Goal: Transaction & Acquisition: Book appointment/travel/reservation

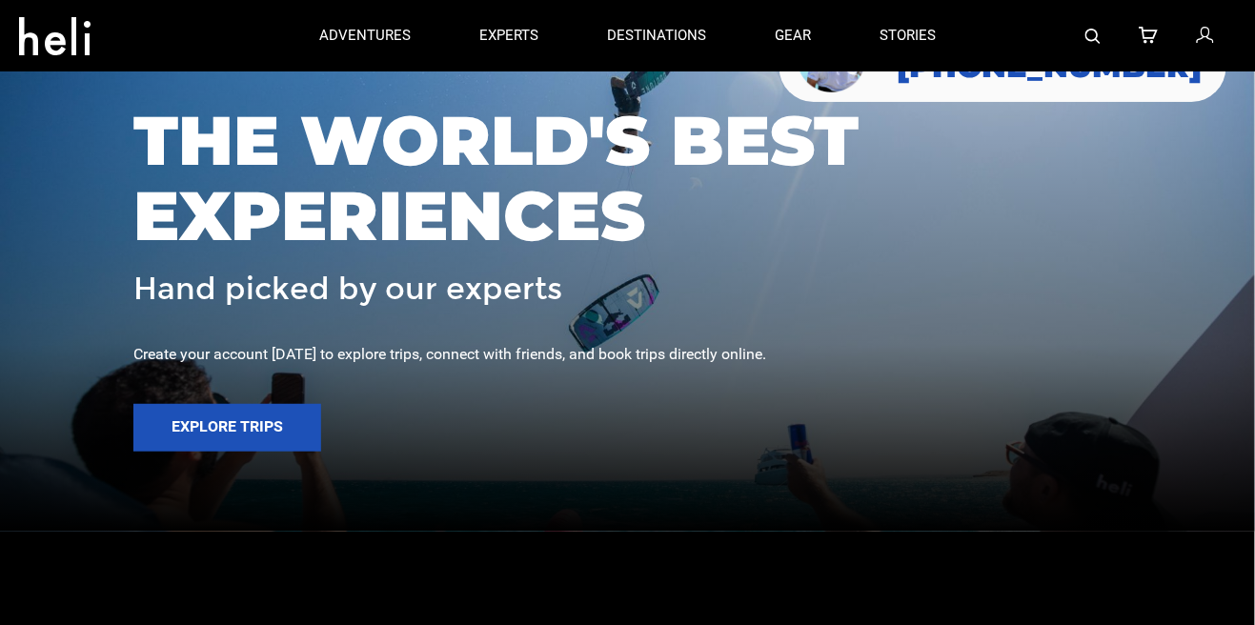
scroll to position [95, 0]
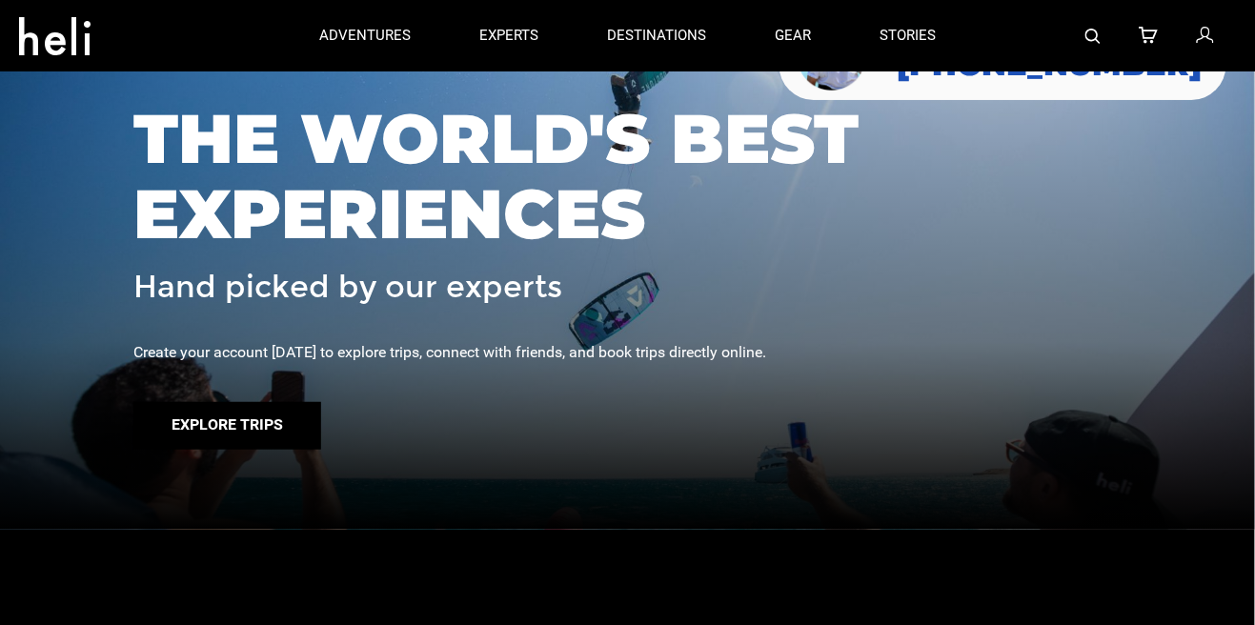
click at [265, 450] on button "Explore Trips" at bounding box center [227, 426] width 188 height 48
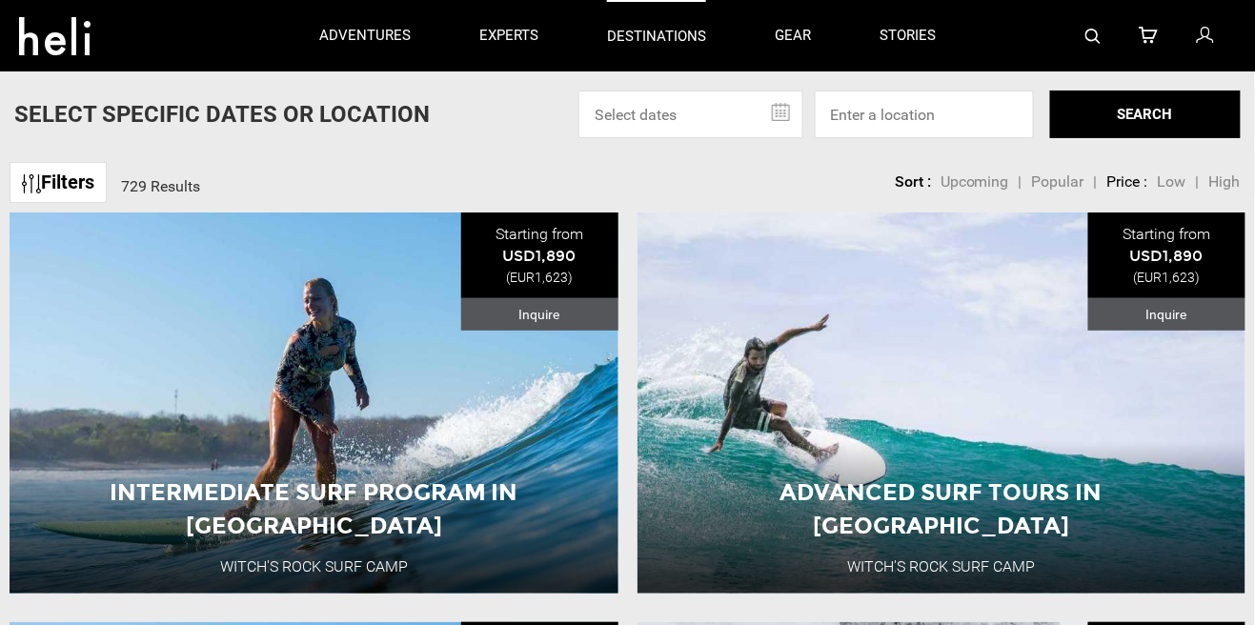
click at [658, 30] on p "destinations" at bounding box center [656, 37] width 99 height 20
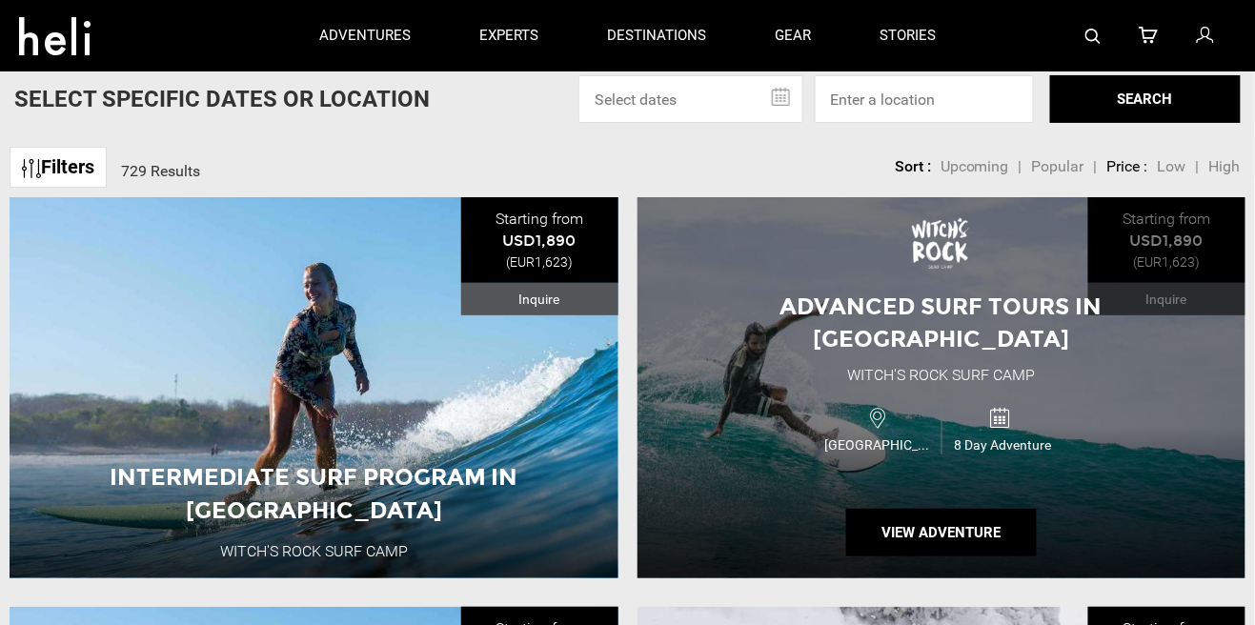
scroll to position [26, 0]
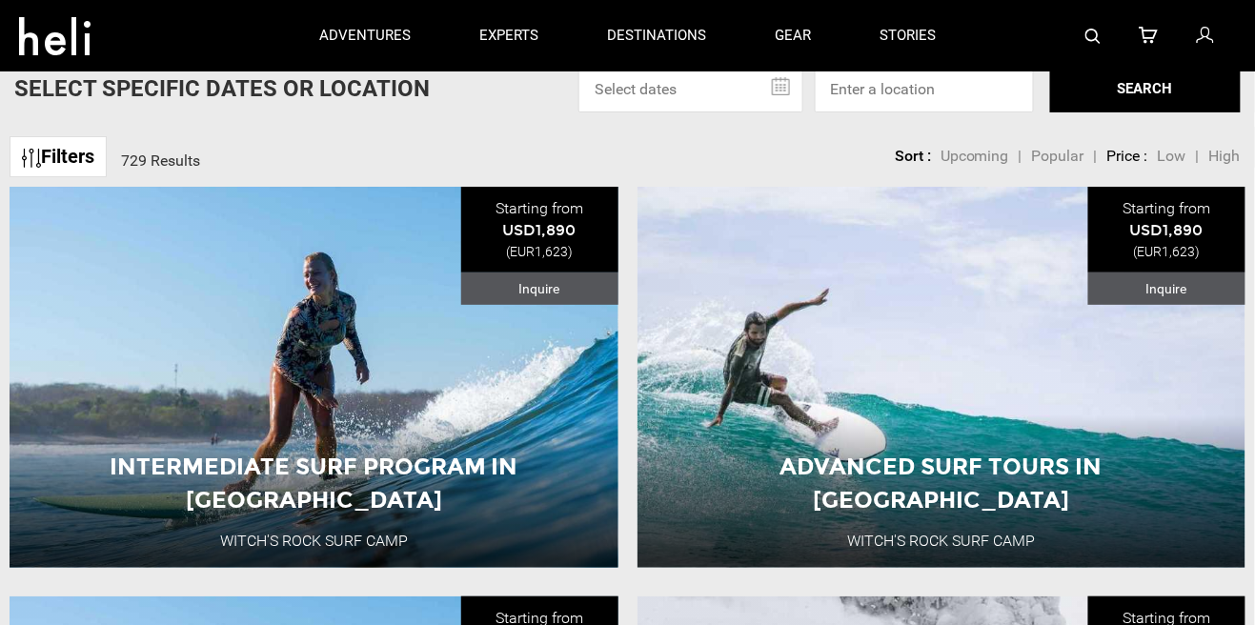
click at [80, 155] on link "Filters" at bounding box center [58, 156] width 97 height 41
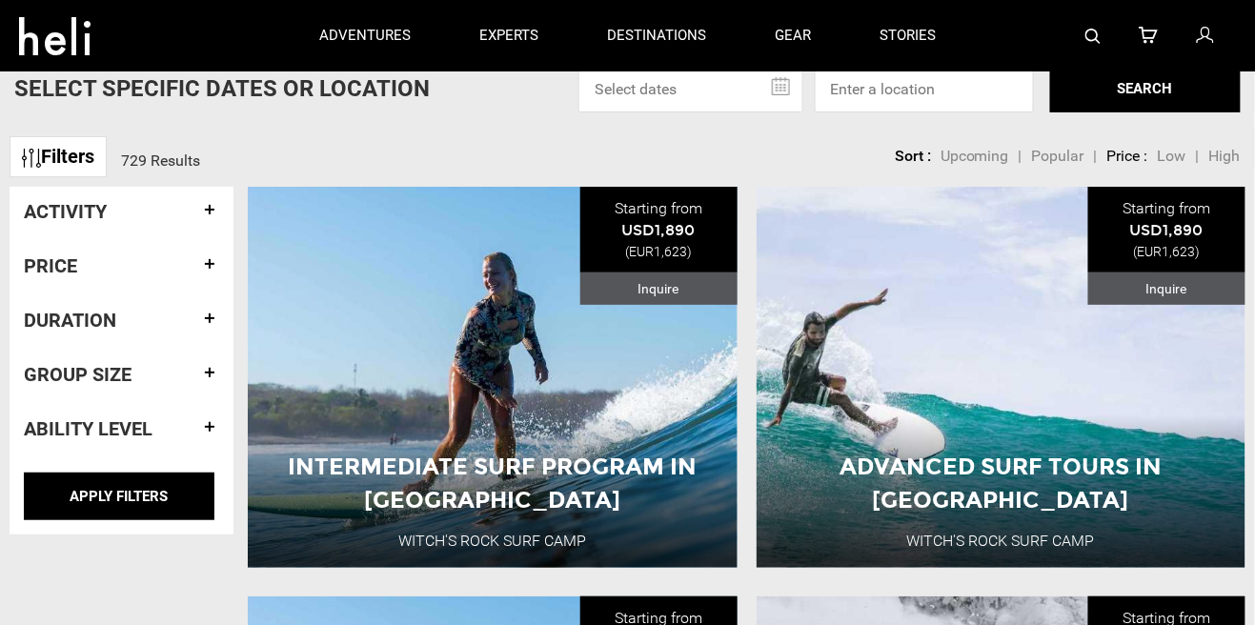
click at [212, 207] on h4 "Activity" at bounding box center [121, 211] width 195 height 21
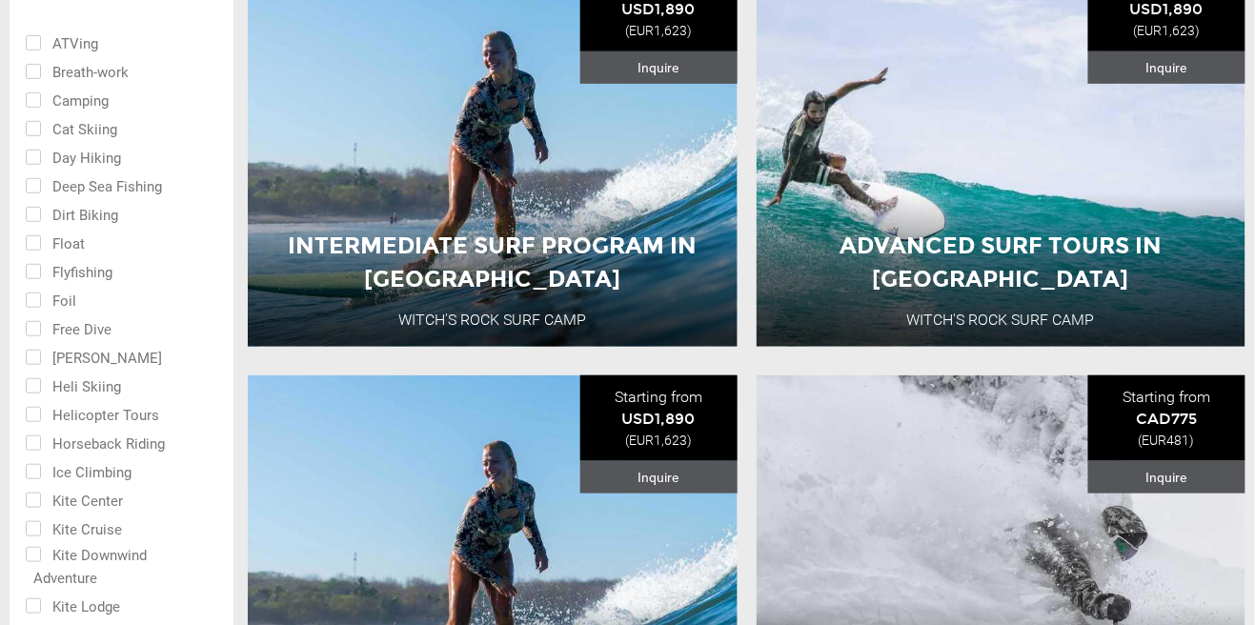
scroll to position [253, 0]
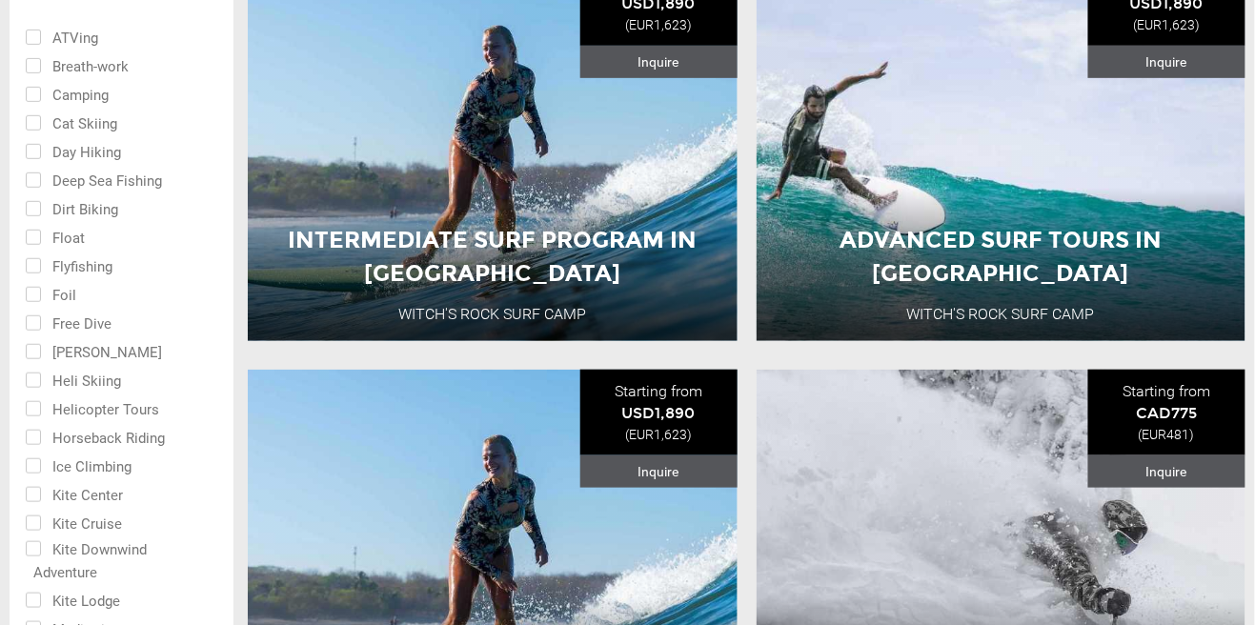
click at [35, 492] on input "checkbox" at bounding box center [108, 493] width 167 height 29
checkbox input "true"
click at [34, 516] on input "checkbox" at bounding box center [108, 522] width 167 height 29
checkbox input "true"
click at [33, 548] on input "checkbox" at bounding box center [108, 561] width 167 height 49
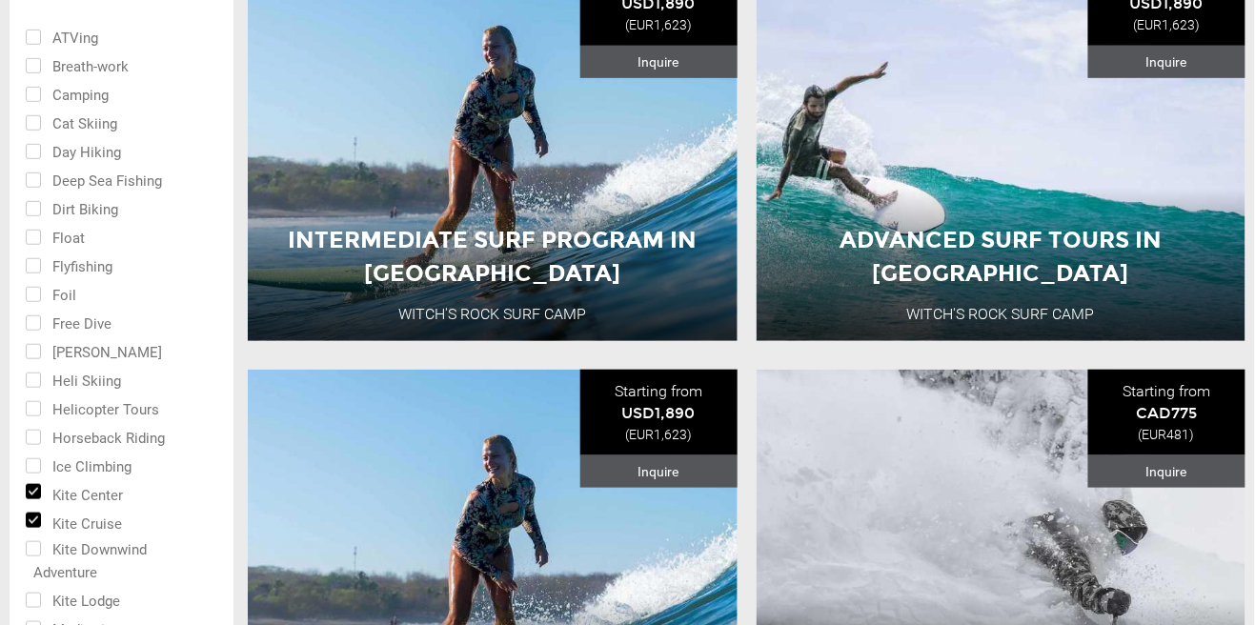
checkbox input "true"
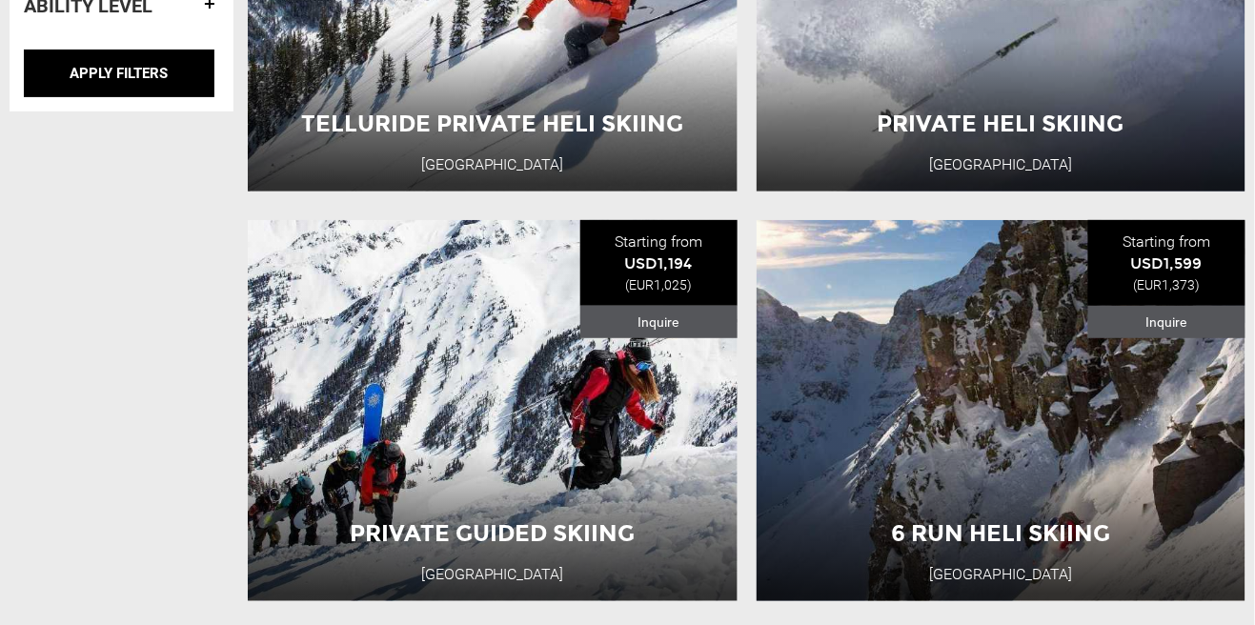
scroll to position [2045, 0]
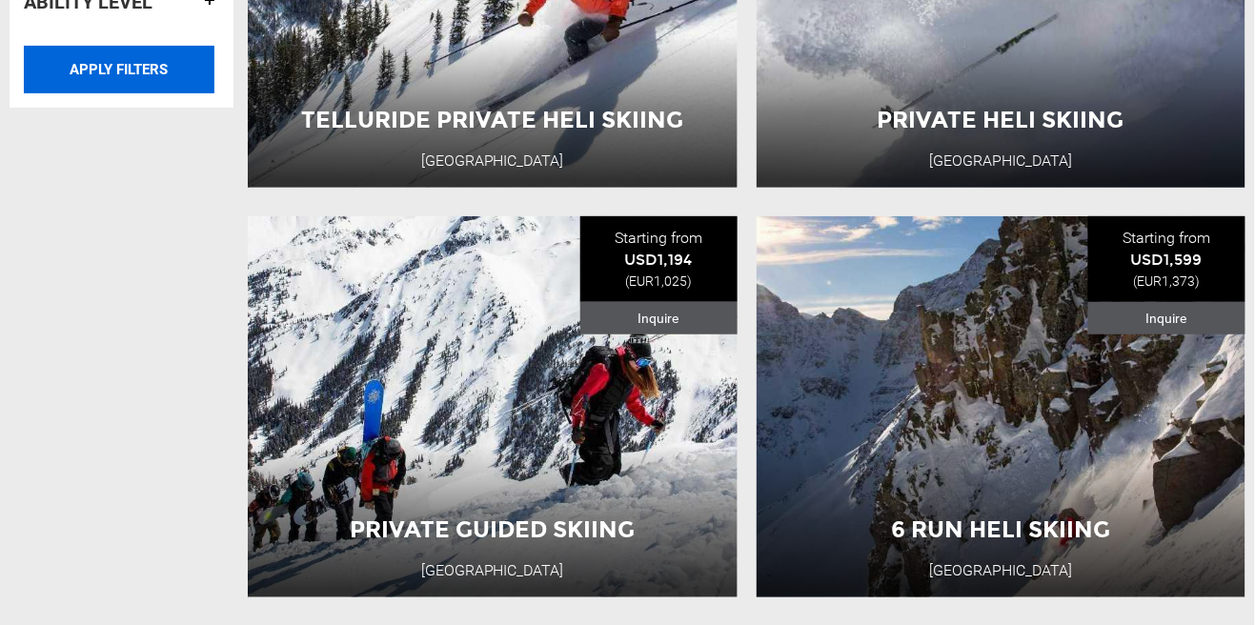
click at [133, 73] on input "APPLY FILTERS" at bounding box center [119, 70] width 191 height 48
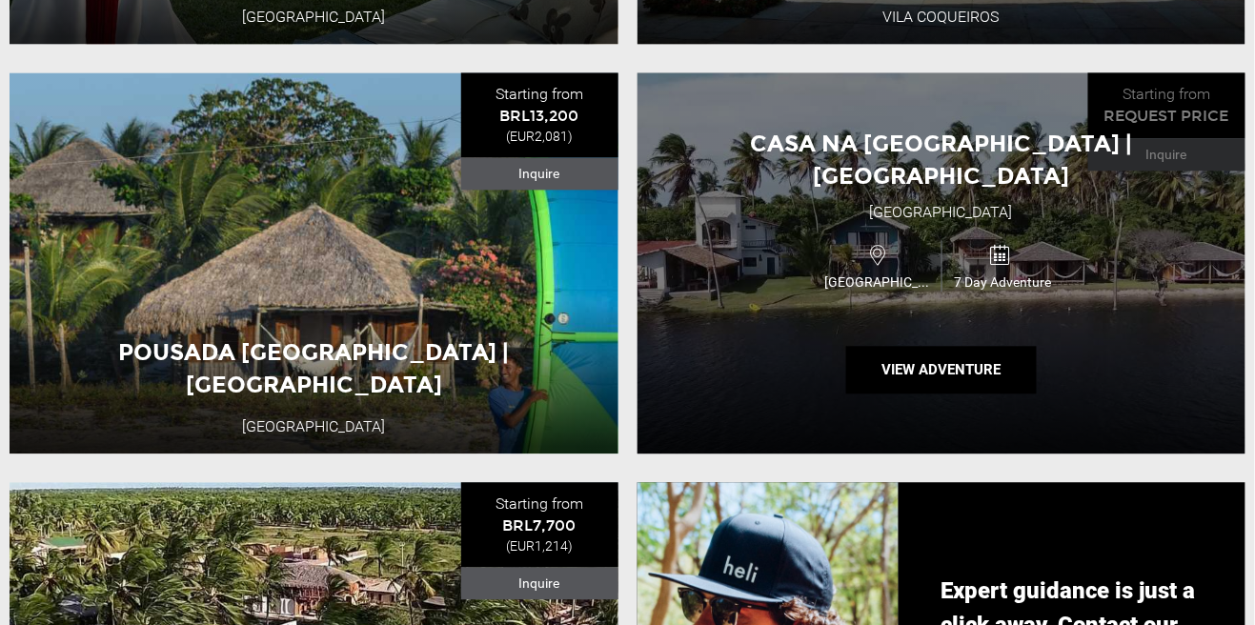
scroll to position [1016, 0]
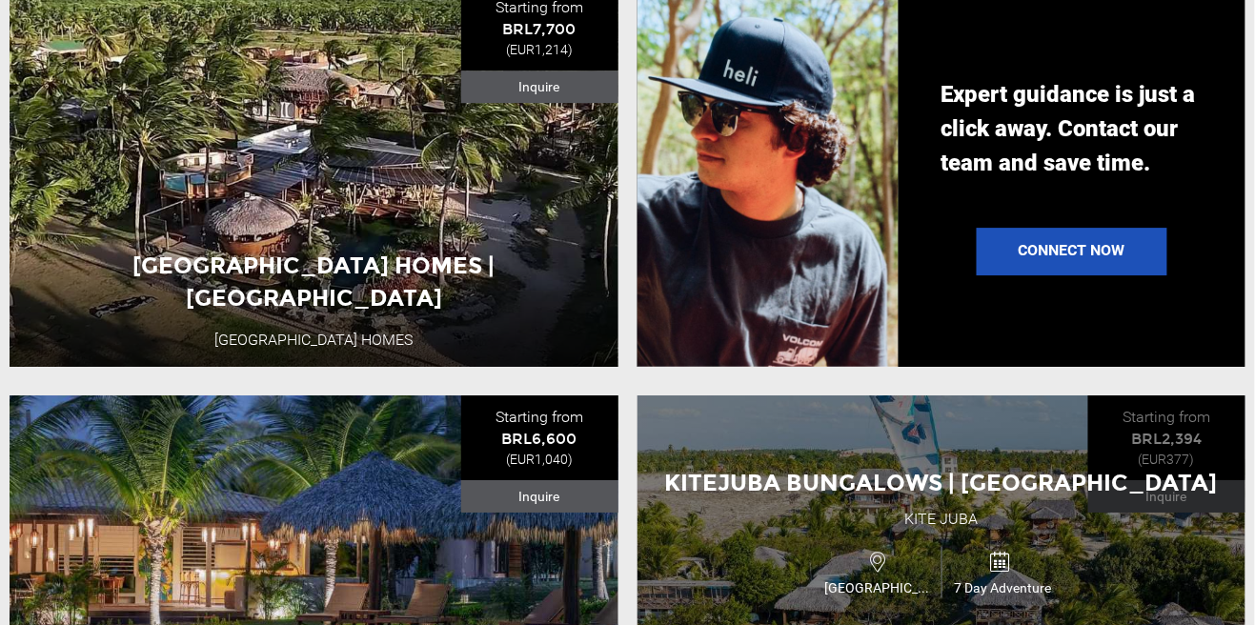
click at [817, 483] on span "Kitejuba Bungalows | [GEOGRAPHIC_DATA]" at bounding box center [941, 483] width 553 height 28
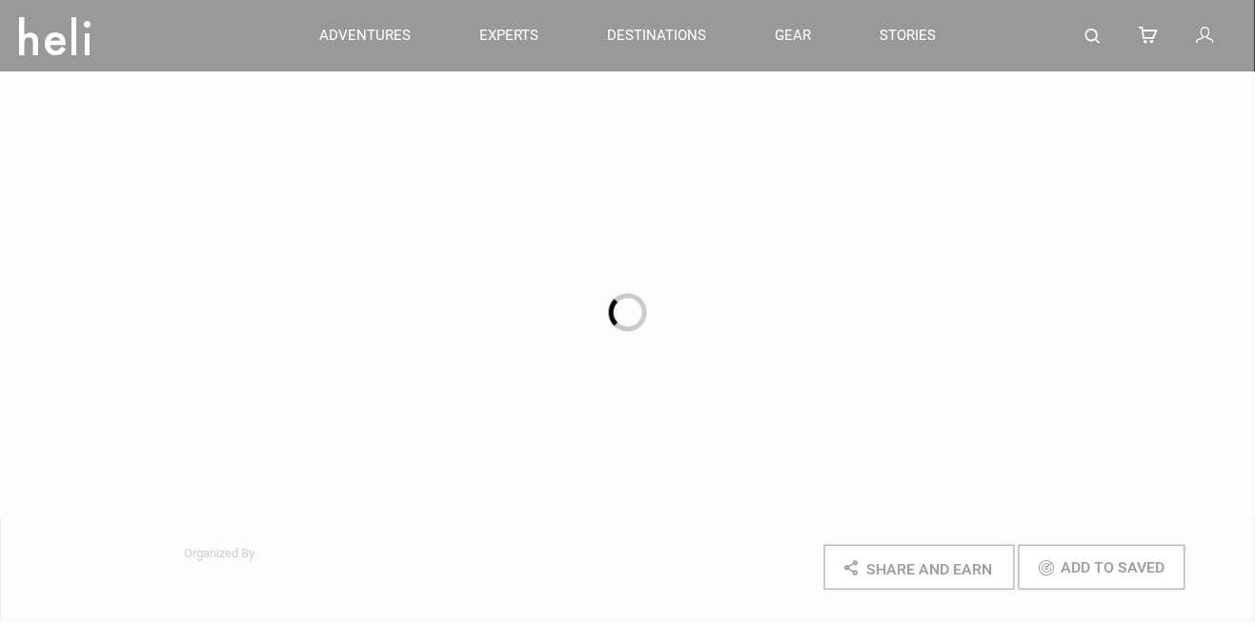
scroll to position [126, 0]
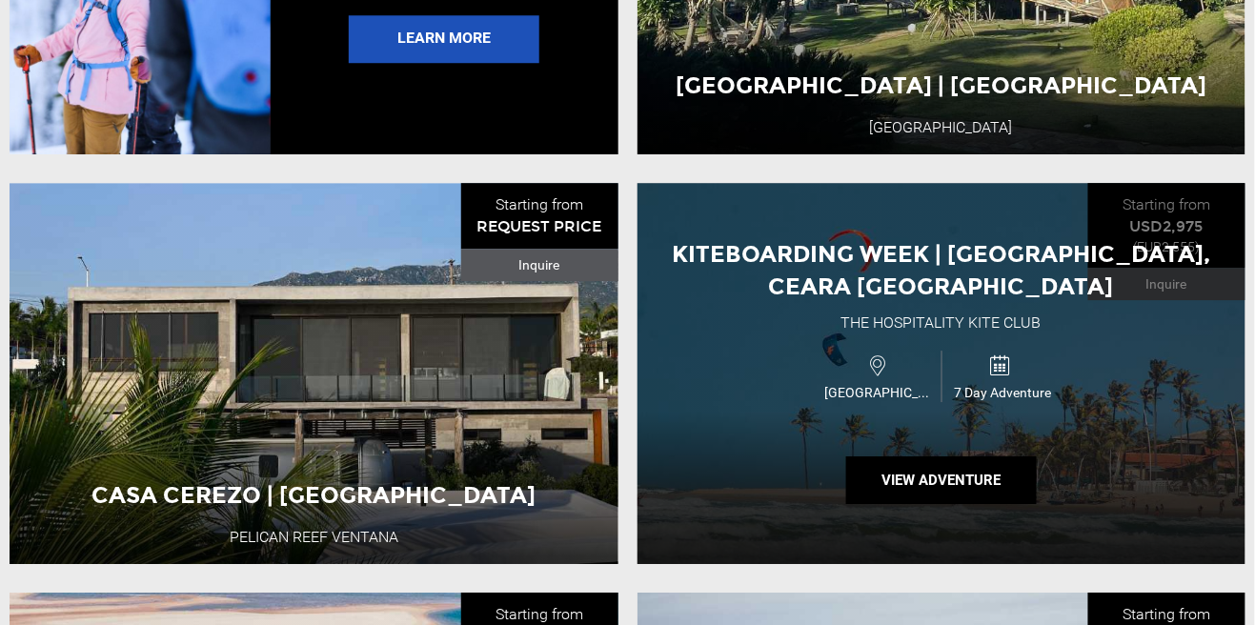
scroll to position [3374, 0]
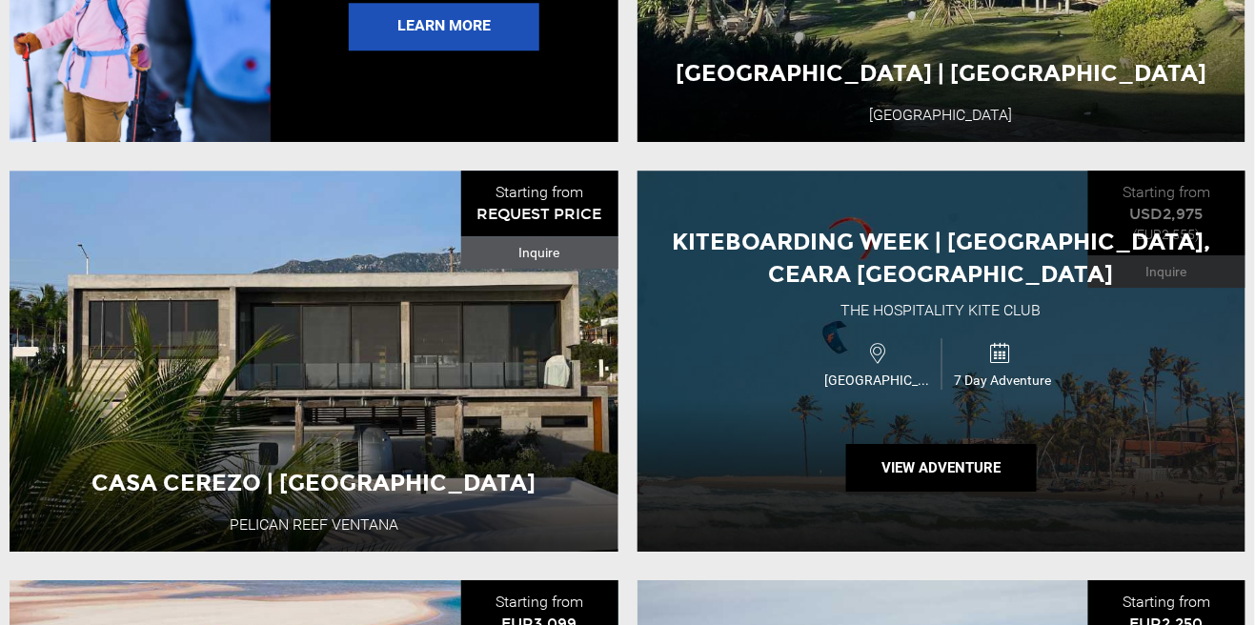
click at [705, 529] on div "Kiteboarding Week | [GEOGRAPHIC_DATA], Ceara [GEOGRAPHIC_DATA] The Hospitality …" at bounding box center [942, 361] width 609 height 381
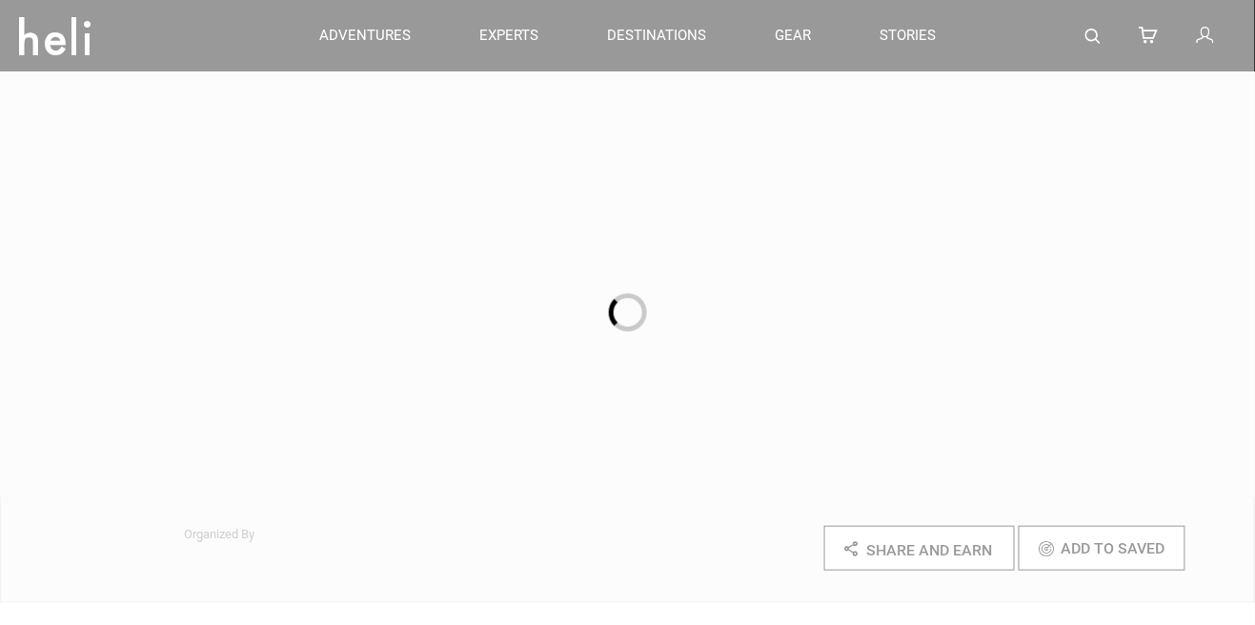
scroll to position [144, 0]
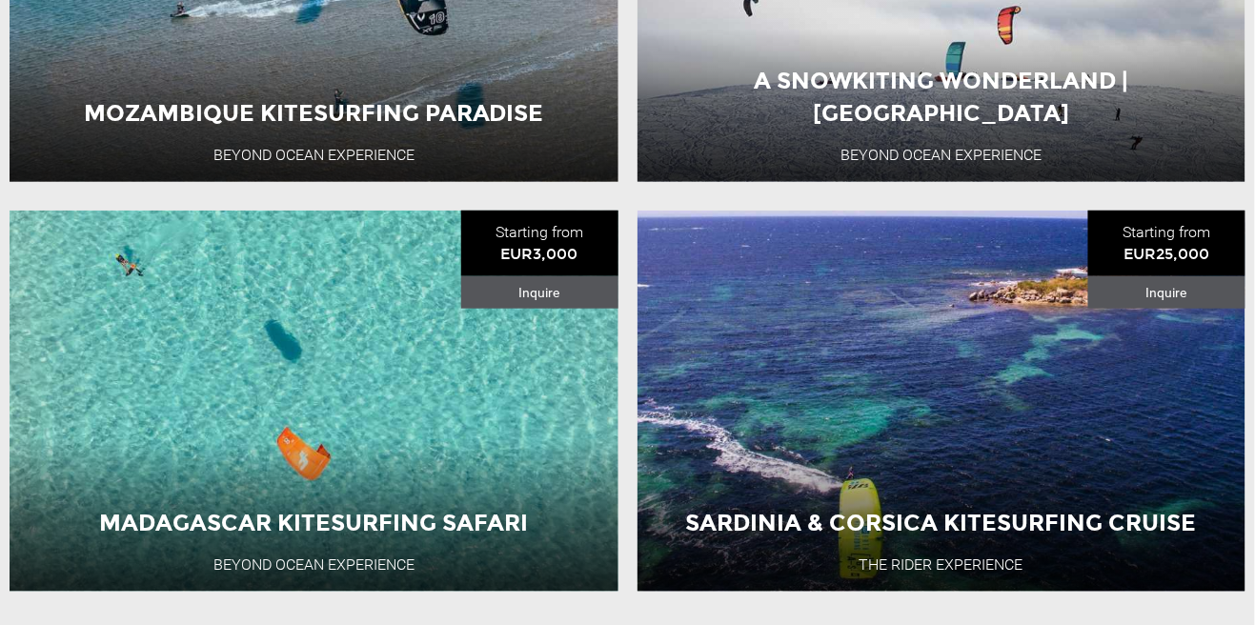
scroll to position [4157, 0]
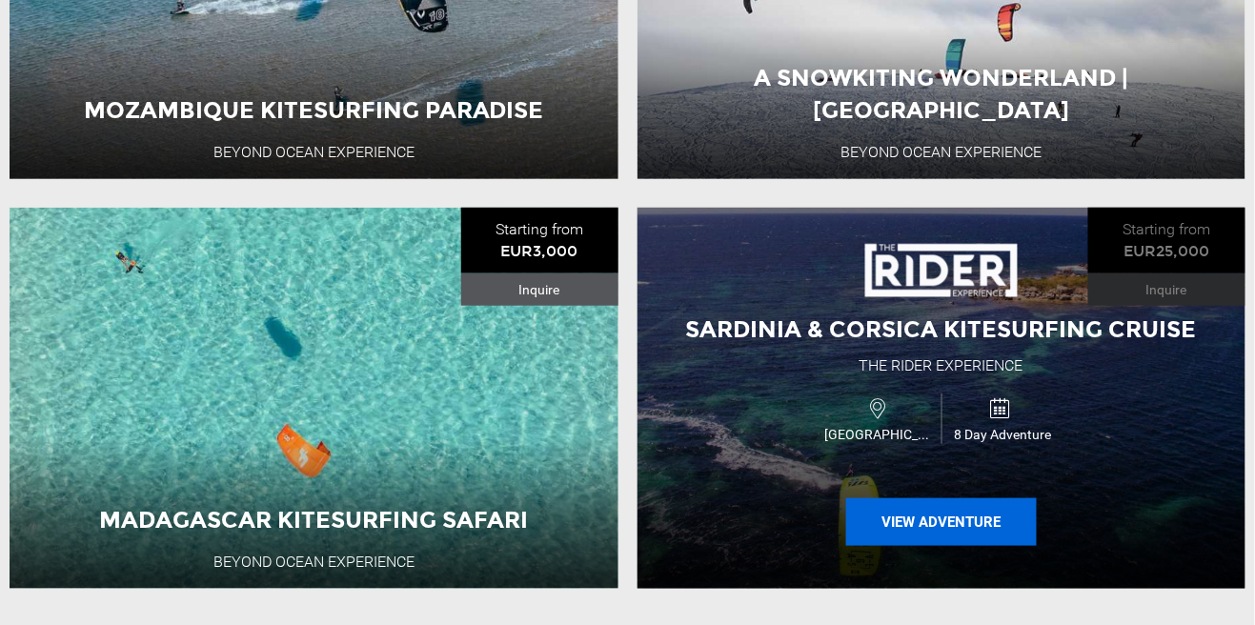
click at [934, 526] on button "View Adventure" at bounding box center [941, 522] width 191 height 48
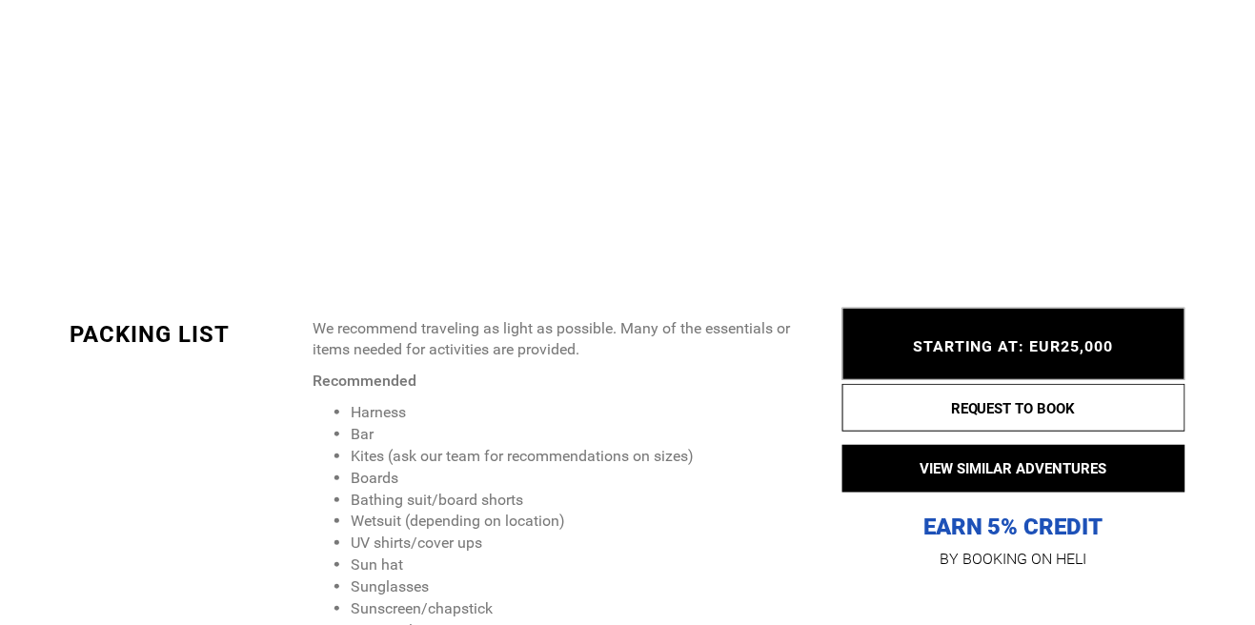
scroll to position [2058, 0]
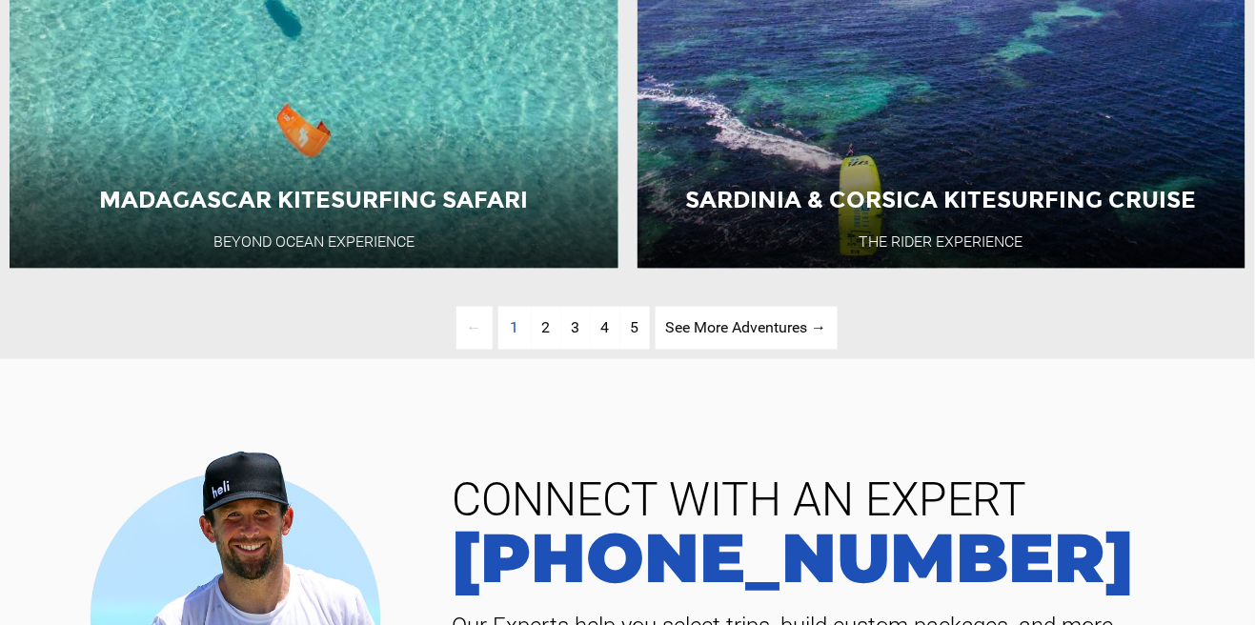
scroll to position [4484, 0]
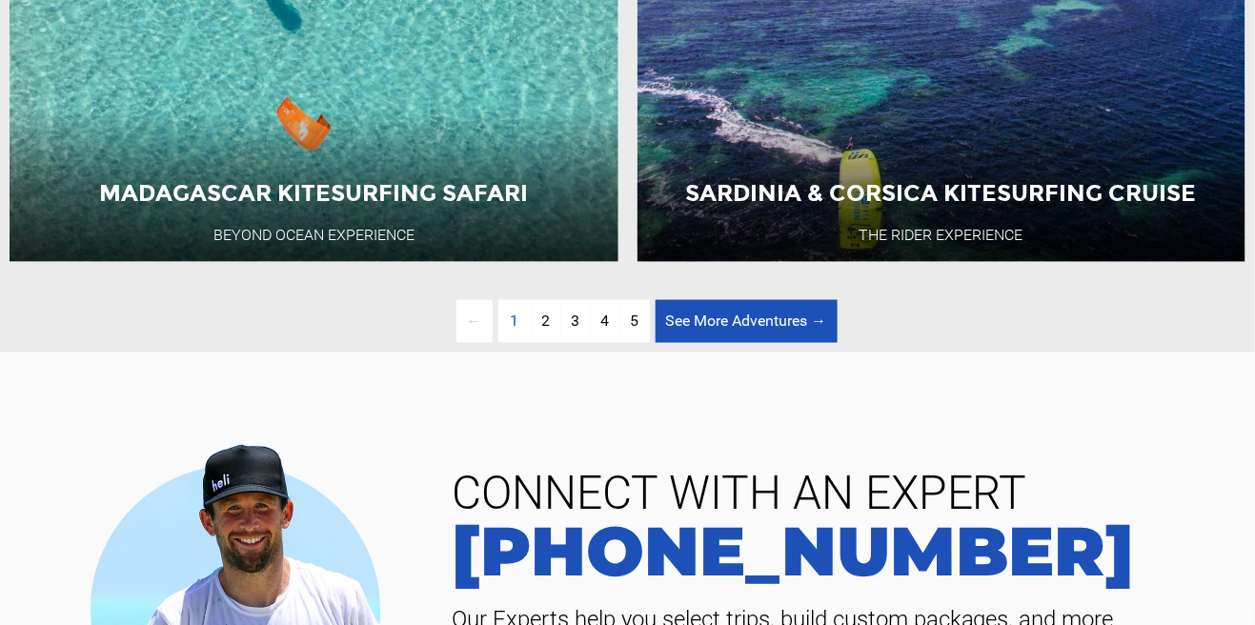
click at [719, 320] on link "See More Adventures → page" at bounding box center [747, 321] width 182 height 43
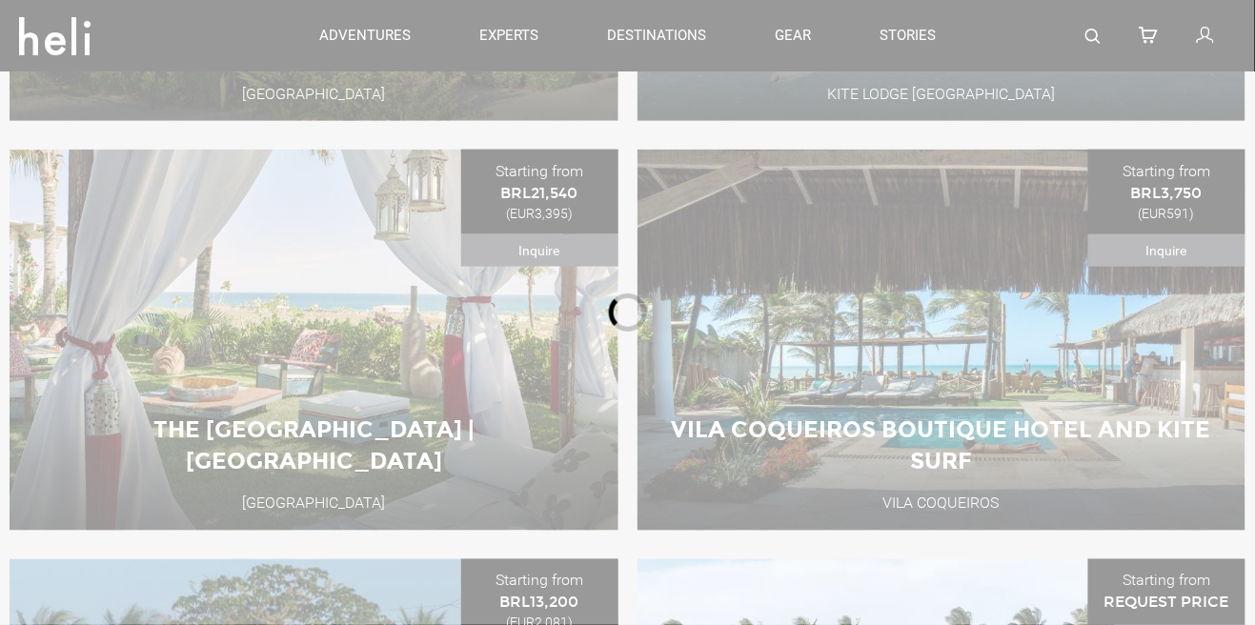
scroll to position [175, 0]
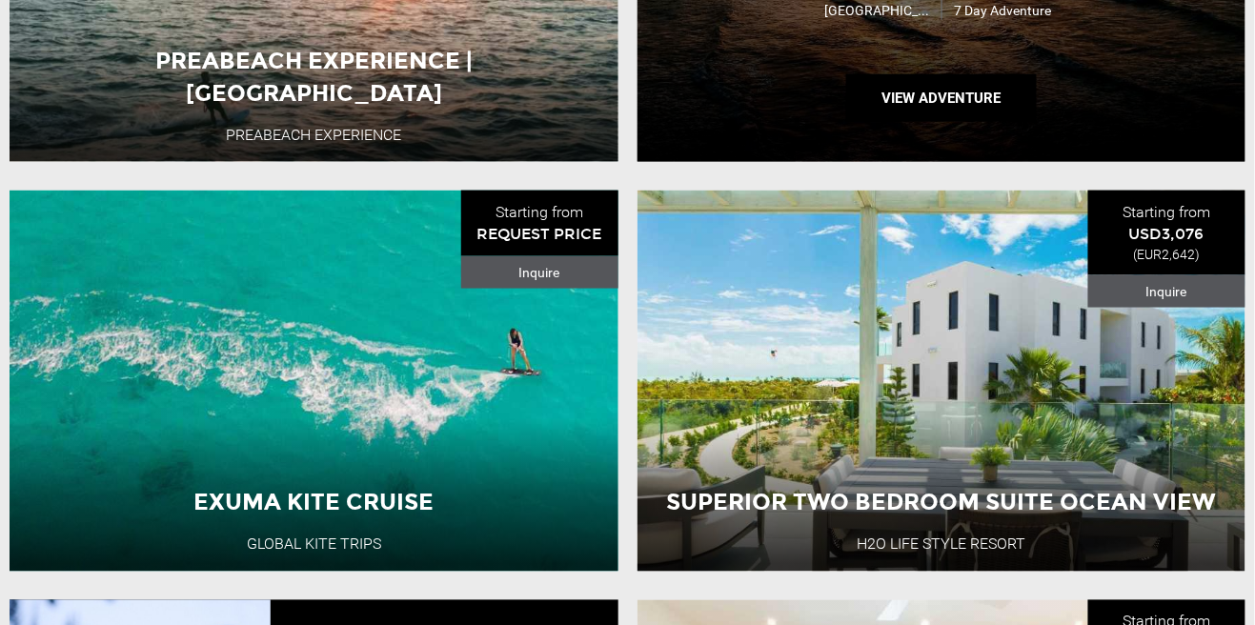
scroll to position [2538, 0]
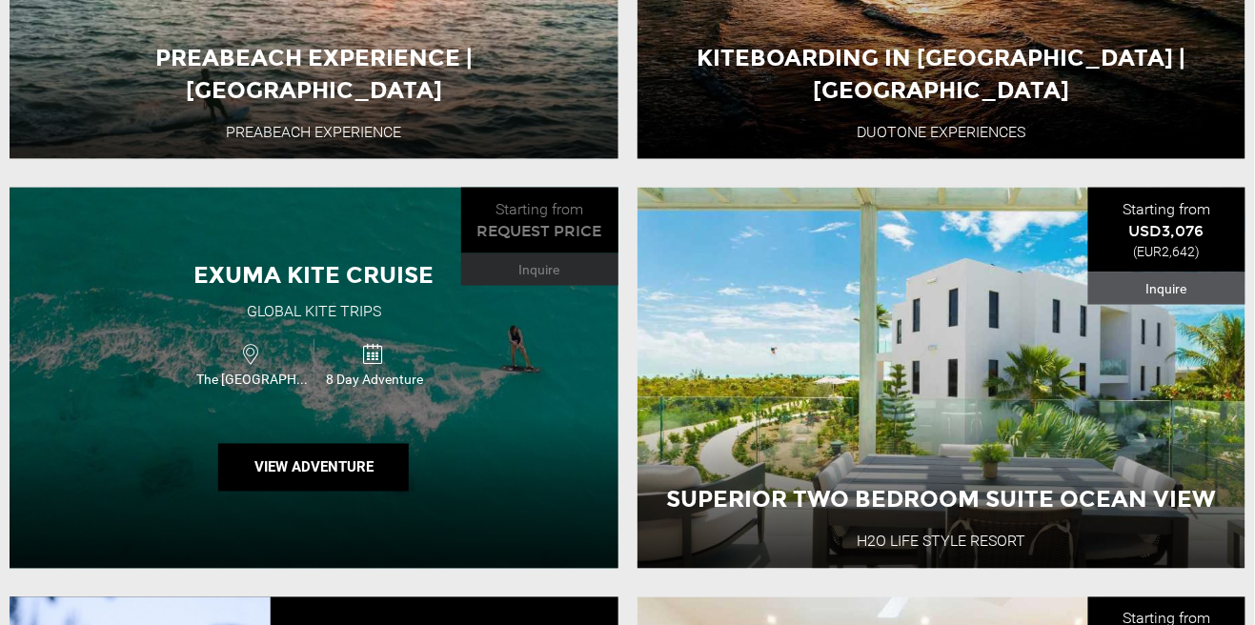
click at [493, 377] on div "The Bahamas 8 Day Adventure" at bounding box center [314, 365] width 365 height 64
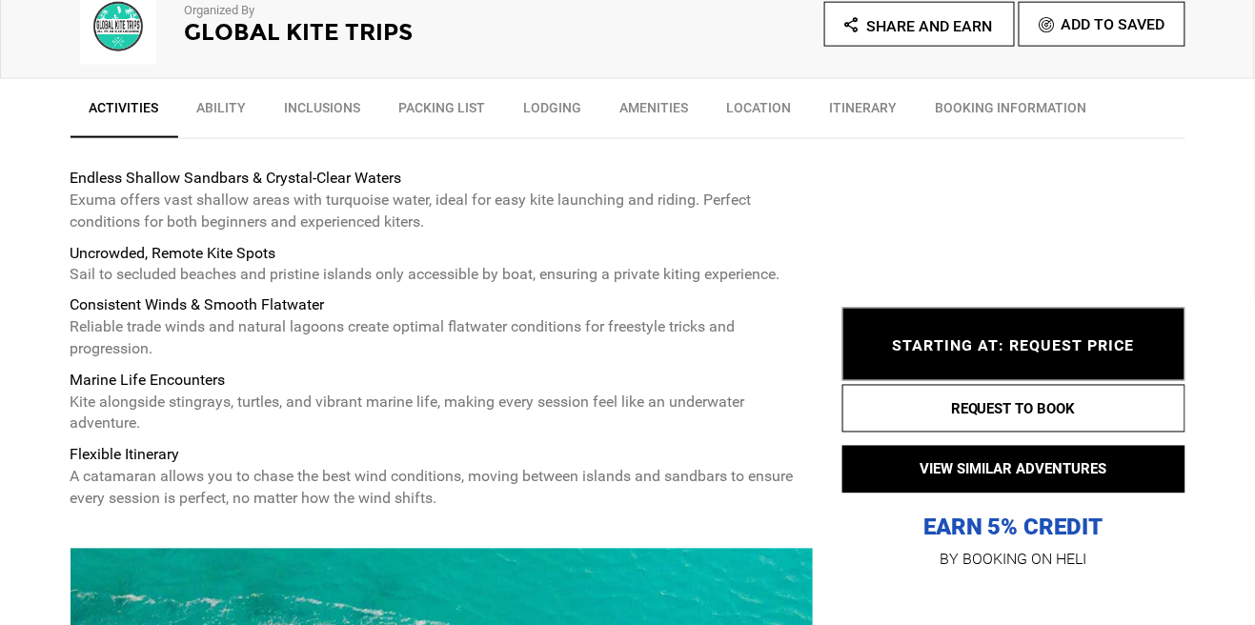
scroll to position [702, 0]
